Goal: Task Accomplishment & Management: Manage account settings

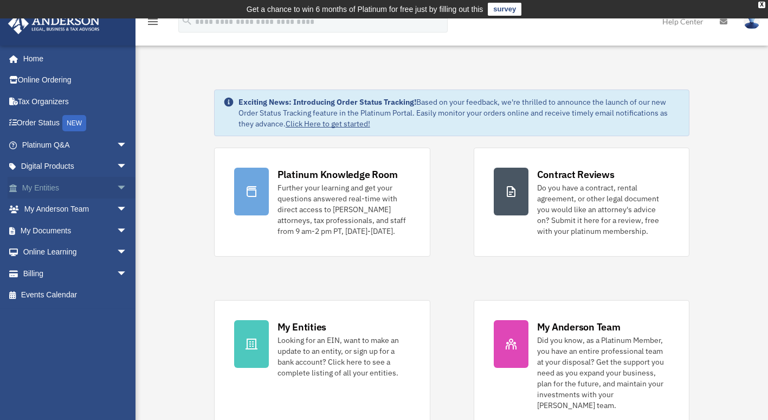
click at [47, 185] on link "My Entities arrow_drop_down" at bounding box center [76, 188] width 136 height 22
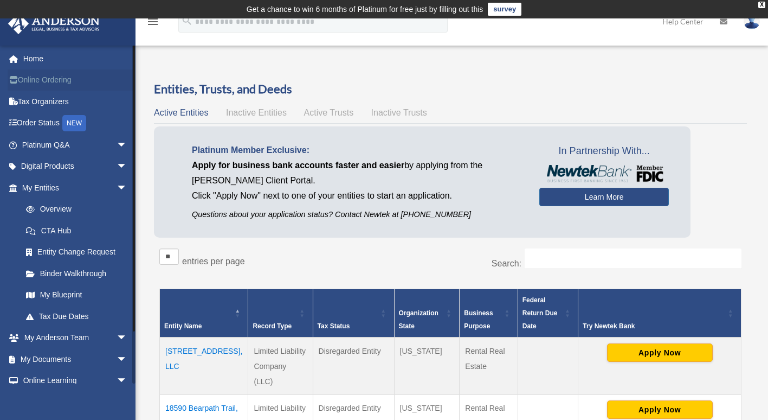
click at [56, 82] on link "Online Ordering" at bounding box center [76, 80] width 136 height 22
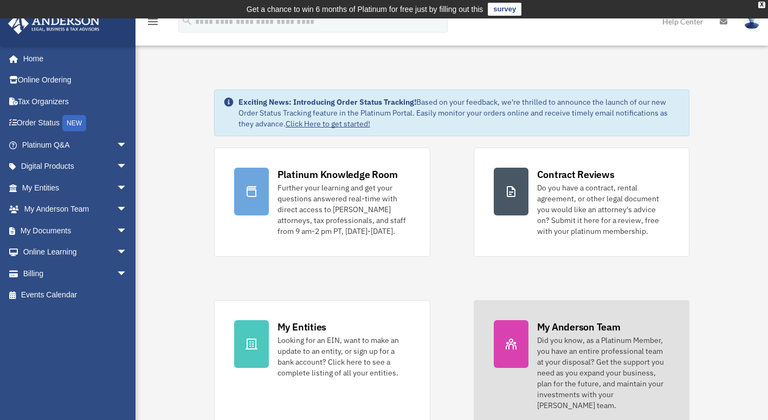
click at [510, 338] on icon at bounding box center [511, 343] width 13 height 13
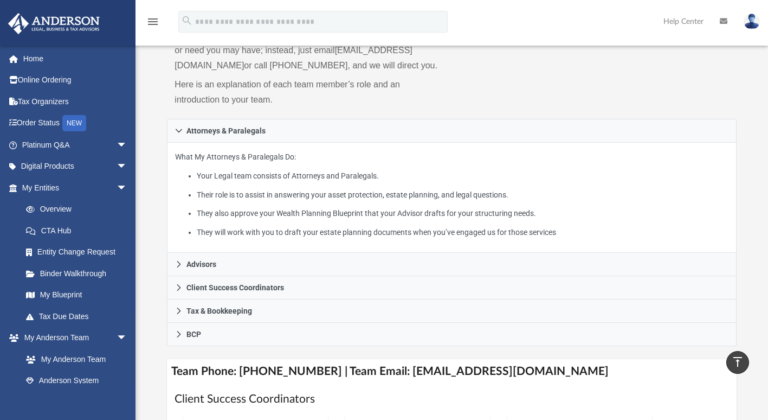
scroll to position [129, 0]
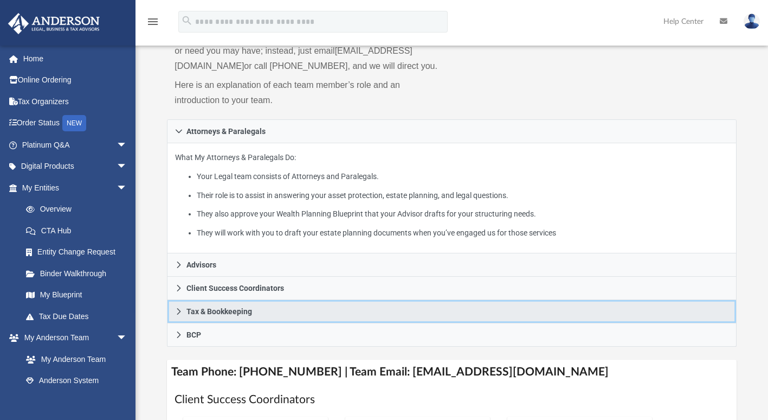
click at [262, 323] on link "Tax & Bookkeeping" at bounding box center [451, 311] width 569 height 23
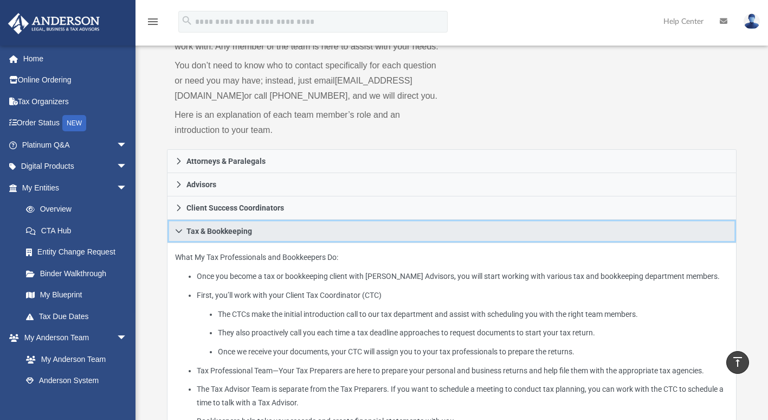
scroll to position [0, 0]
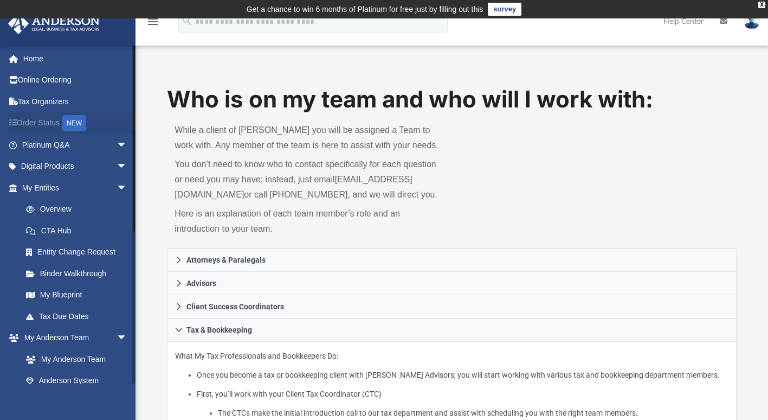
click at [50, 120] on link "Order Status NEW" at bounding box center [76, 123] width 136 height 22
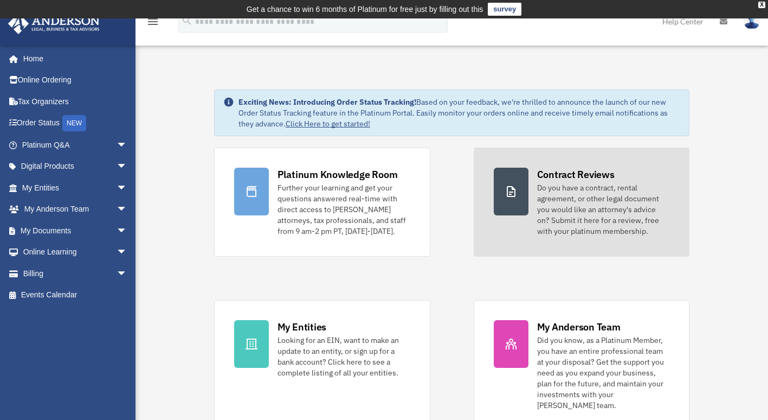
click at [534, 185] on link "Contract Reviews Do you have a contract, rental agreement, or other legal docum…" at bounding box center [582, 202] width 216 height 109
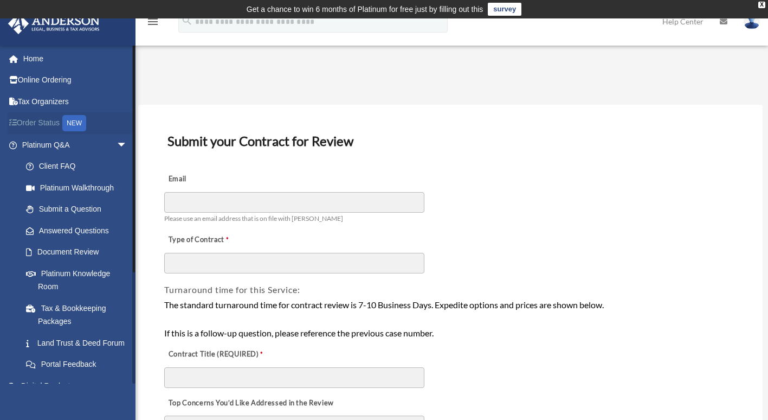
click at [40, 118] on link "Order Status NEW" at bounding box center [76, 123] width 136 height 22
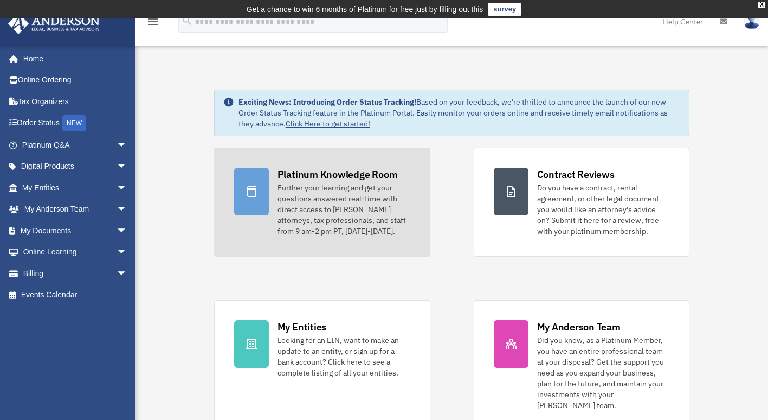
click at [321, 172] on div "Platinum Knowledge Room" at bounding box center [338, 175] width 120 height 14
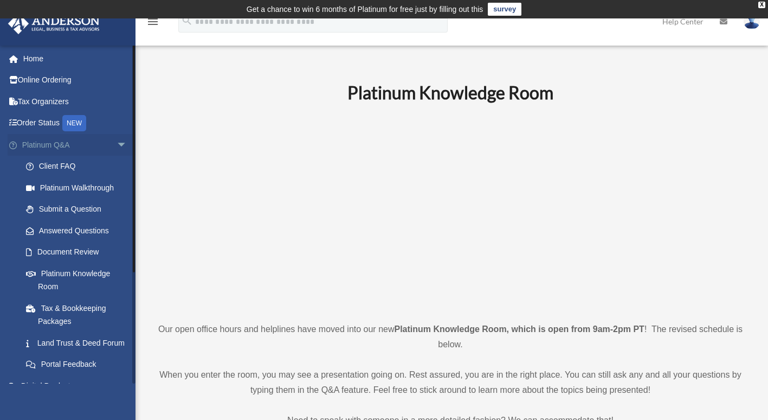
click at [117, 143] on span "arrow_drop_down" at bounding box center [128, 145] width 22 height 22
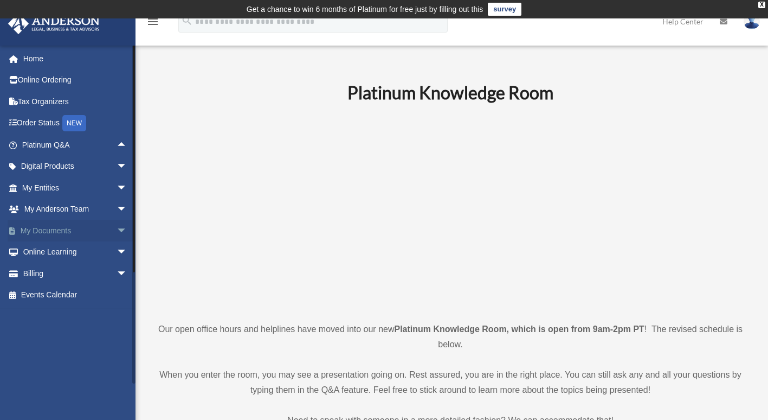
click at [60, 231] on link "My Documents arrow_drop_down" at bounding box center [76, 231] width 136 height 22
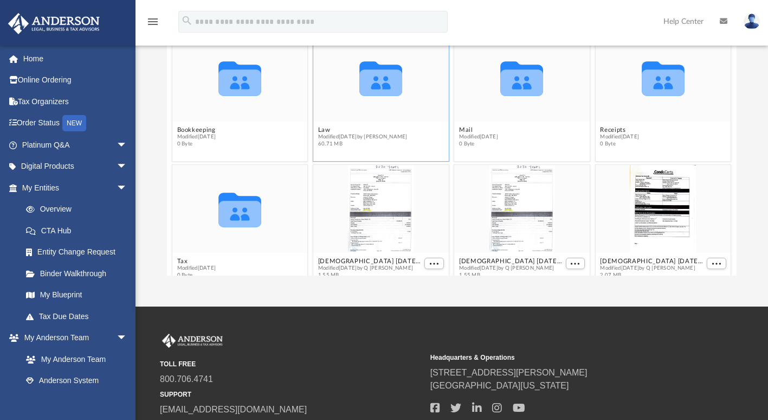
click at [372, 87] on icon "grid" at bounding box center [381, 78] width 43 height 35
click at [362, 137] on span "Modified Tue Jul 22 2025 by Emily Levy" at bounding box center [362, 136] width 89 height 7
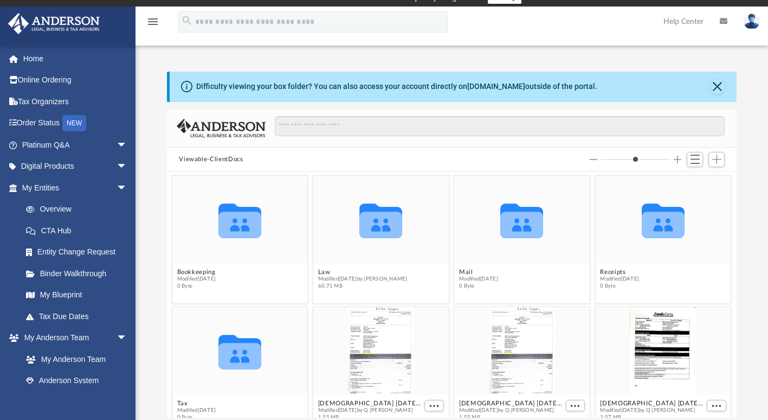
scroll to position [11, 0]
click at [716, 161] on span "Add" at bounding box center [717, 159] width 9 height 9
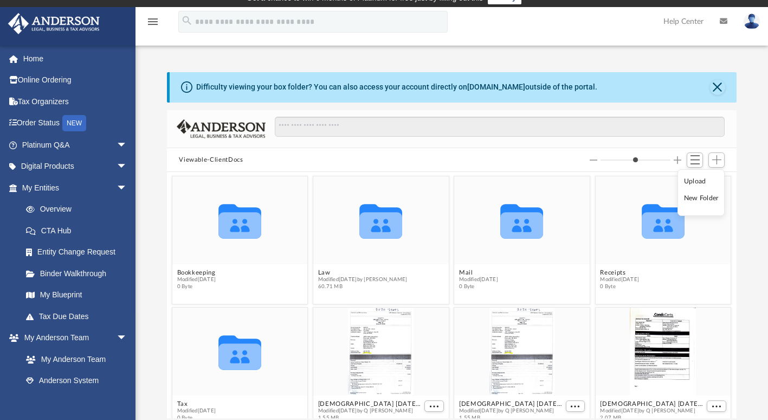
click at [695, 181] on li "Upload" at bounding box center [701, 181] width 35 height 11
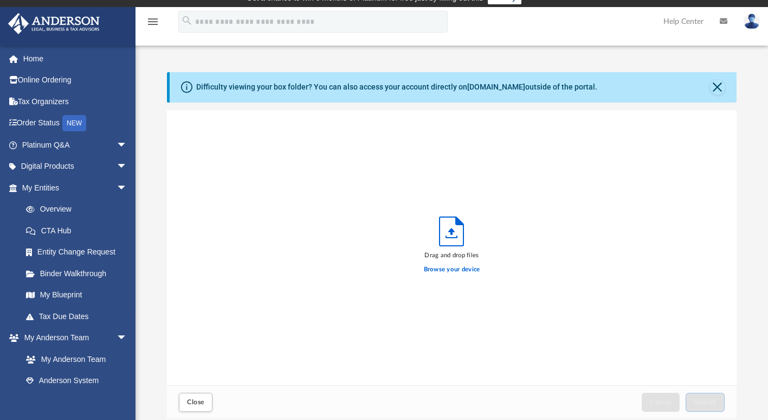
scroll to position [267, 561]
click at [452, 270] on label "Browse your device" at bounding box center [452, 270] width 56 height 10
click at [0, 0] on input "Browse your device" at bounding box center [0, 0] width 0 height 0
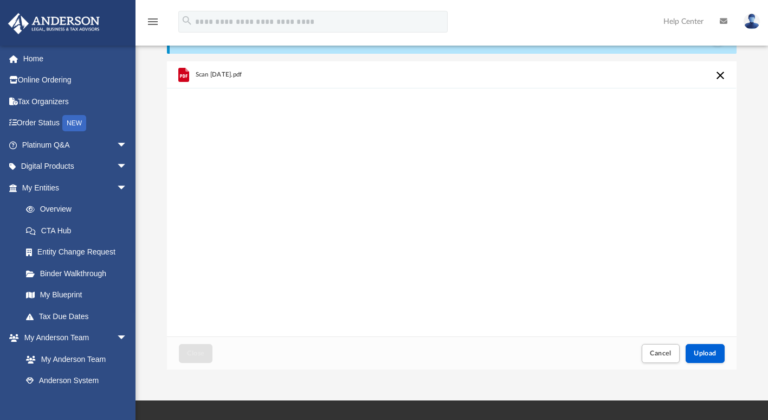
scroll to position [61, 0]
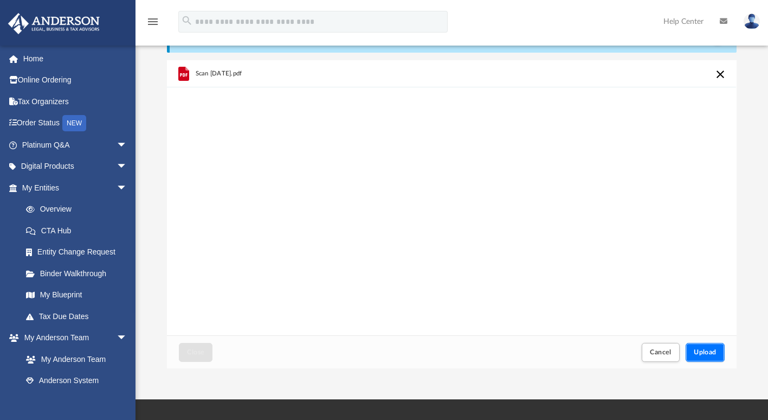
click at [704, 351] on span "Upload" at bounding box center [705, 352] width 23 height 7
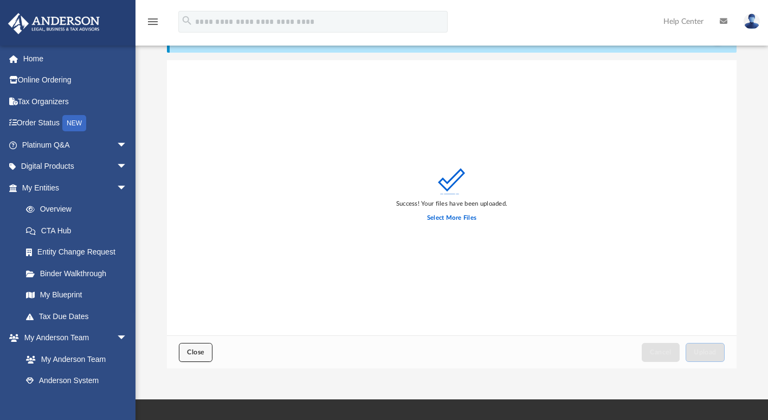
click at [198, 348] on button "Close" at bounding box center [196, 352] width 34 height 19
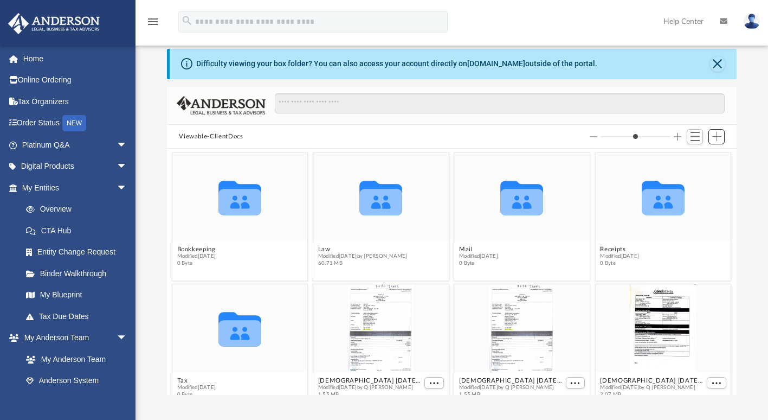
scroll to position [0, 0]
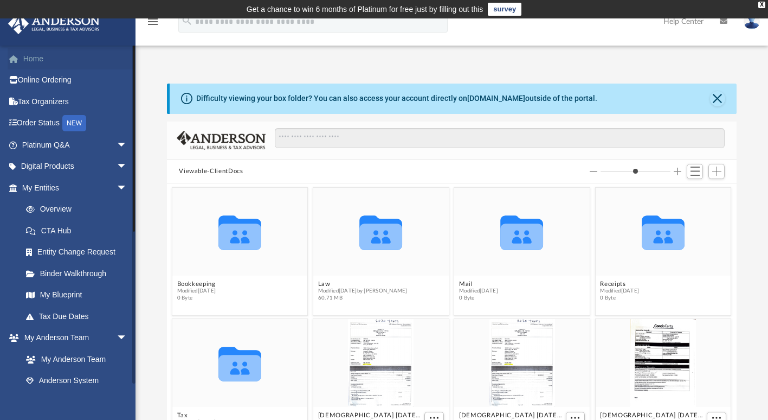
click at [43, 55] on link "Home" at bounding box center [76, 59] width 136 height 22
